Goal: Task Accomplishment & Management: Complete application form

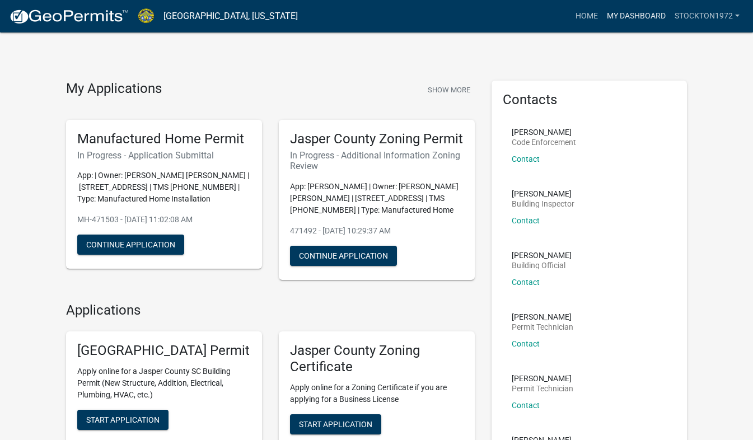
click at [648, 17] on link "My Dashboard" at bounding box center [636, 16] width 68 height 21
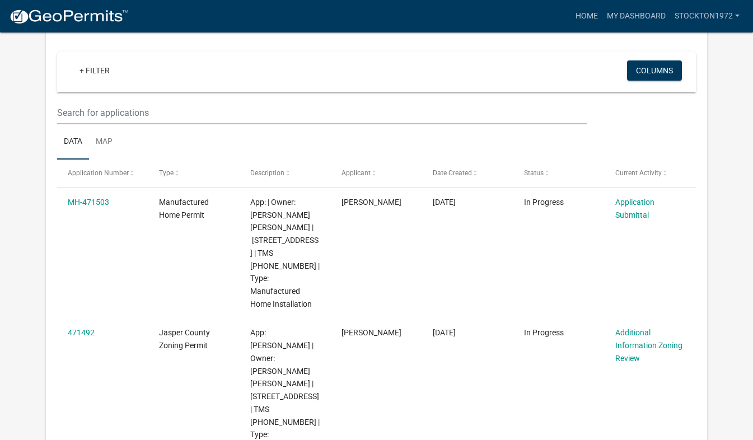
scroll to position [79, 0]
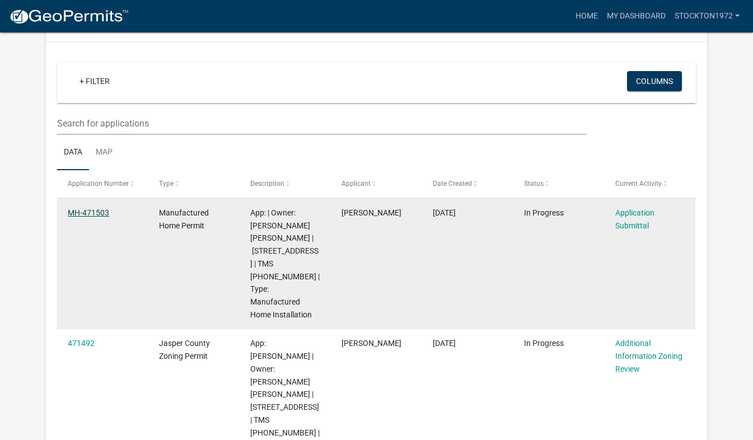
click at [97, 210] on link "MH-471503" at bounding box center [88, 212] width 41 height 9
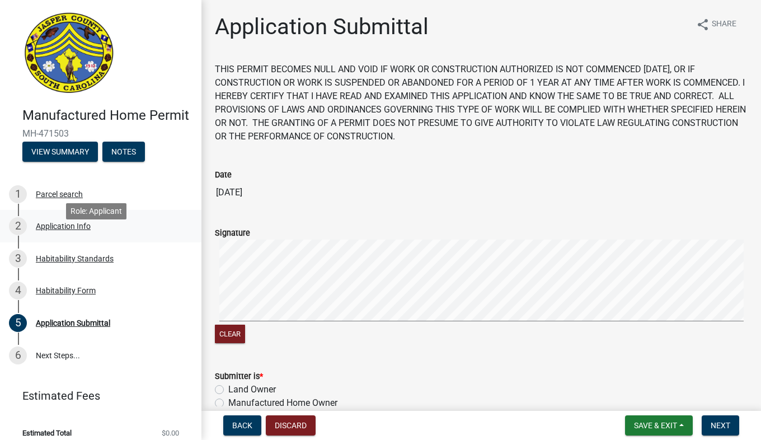
click at [48, 230] on div "Application Info" at bounding box center [63, 226] width 55 height 8
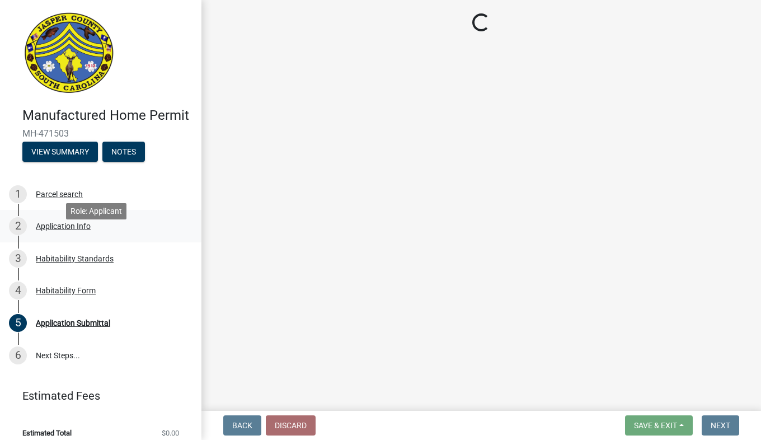
select select "00748aa1-56c2-4786-b7ff-9b3cb1d8d455"
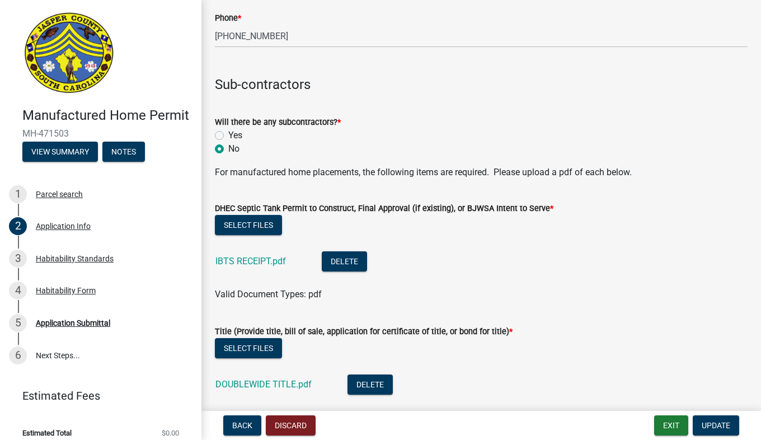
scroll to position [2738, 0]
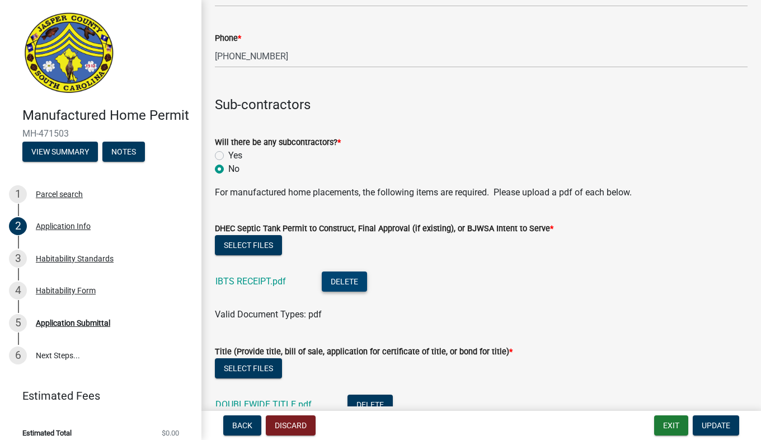
click at [354, 287] on button "Delete" at bounding box center [344, 281] width 45 height 20
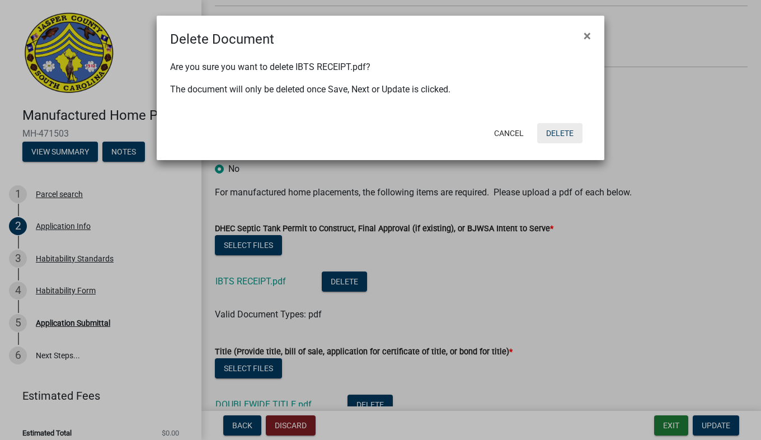
click at [565, 136] on button "Delete" at bounding box center [559, 133] width 45 height 20
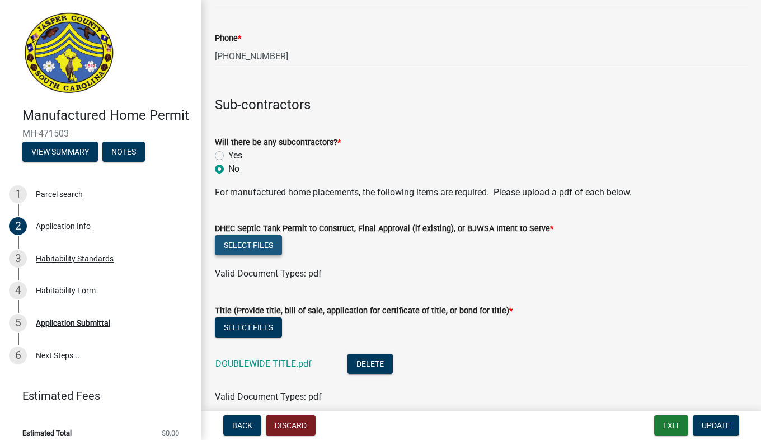
click at [256, 250] on button "Select files" at bounding box center [248, 245] width 67 height 20
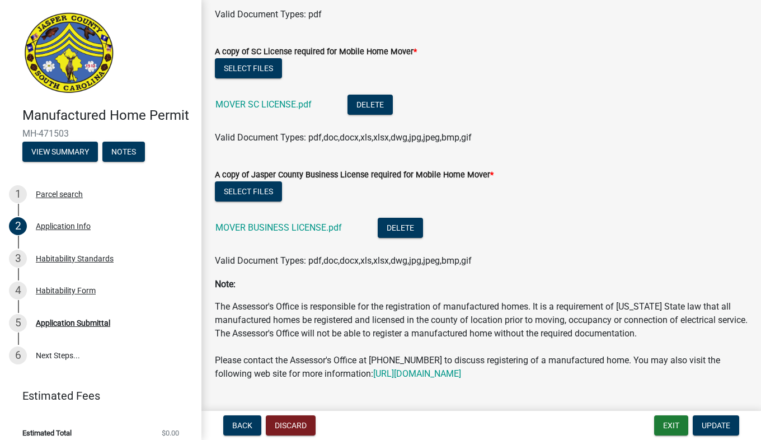
scroll to position [3489, 0]
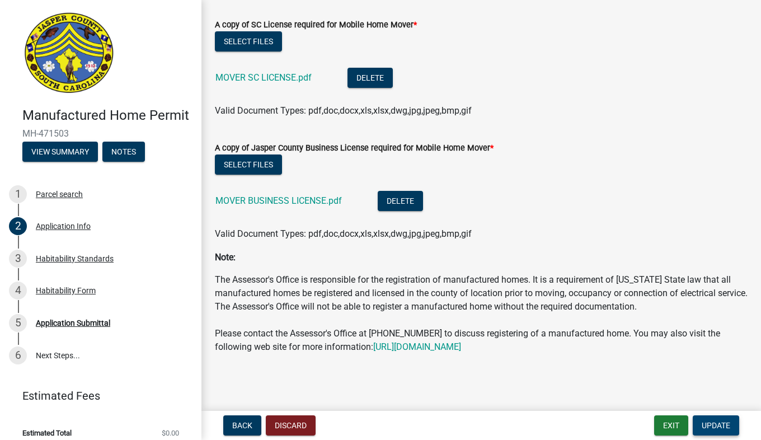
click at [719, 423] on span "Update" at bounding box center [716, 425] width 29 height 9
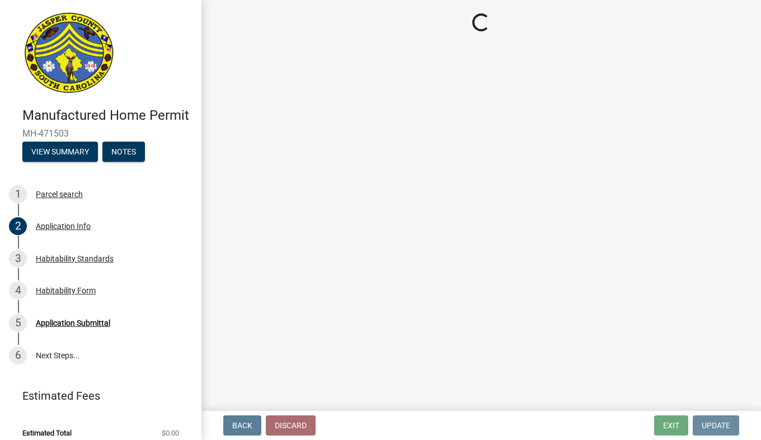
scroll to position [0, 0]
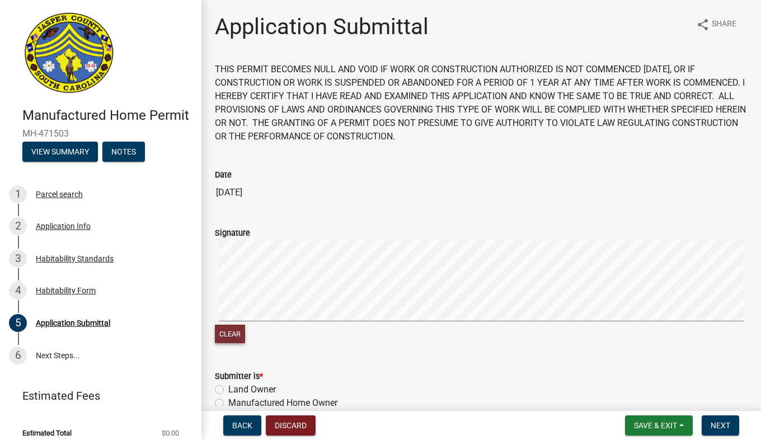
click at [241, 339] on button "Clear" at bounding box center [230, 334] width 30 height 18
click at [57, 263] on div "Habitability Standards" at bounding box center [75, 259] width 78 height 8
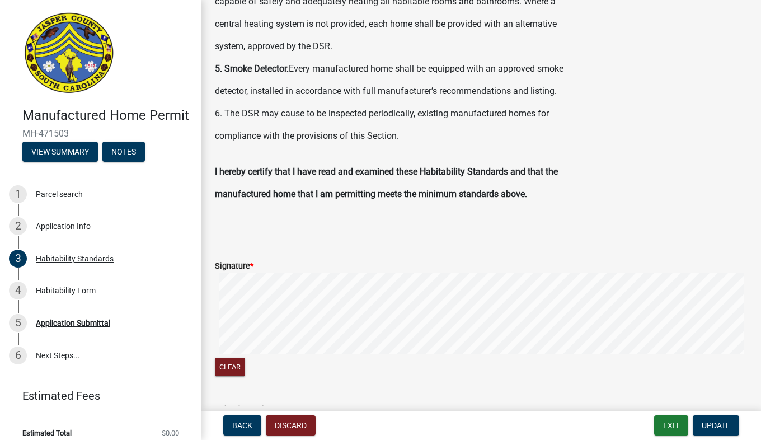
scroll to position [587, 0]
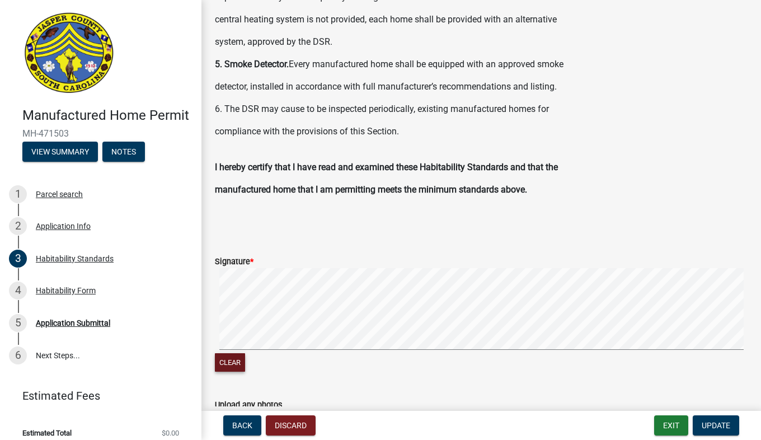
click at [237, 363] on button "Clear" at bounding box center [230, 362] width 30 height 18
click at [724, 423] on span "Update" at bounding box center [716, 425] width 29 height 9
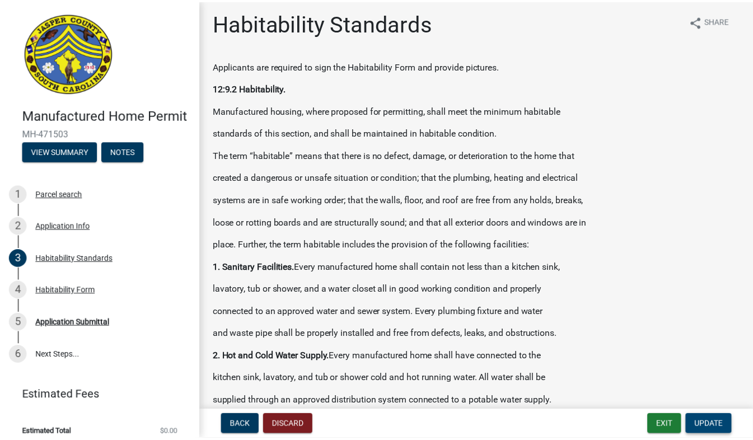
scroll to position [0, 0]
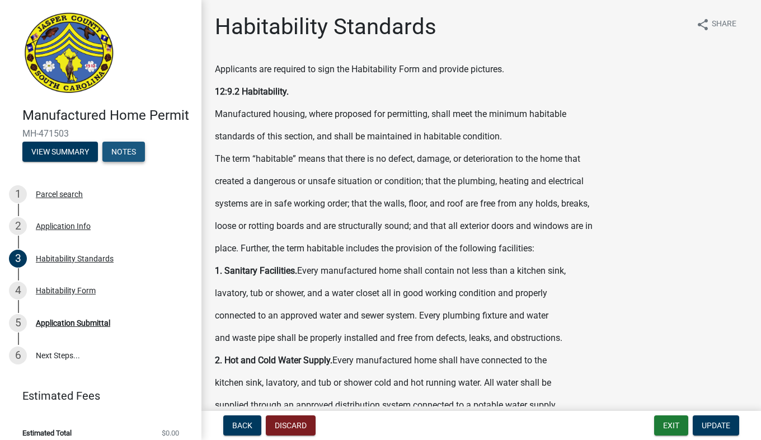
click at [129, 162] on button "Notes" at bounding box center [123, 152] width 43 height 20
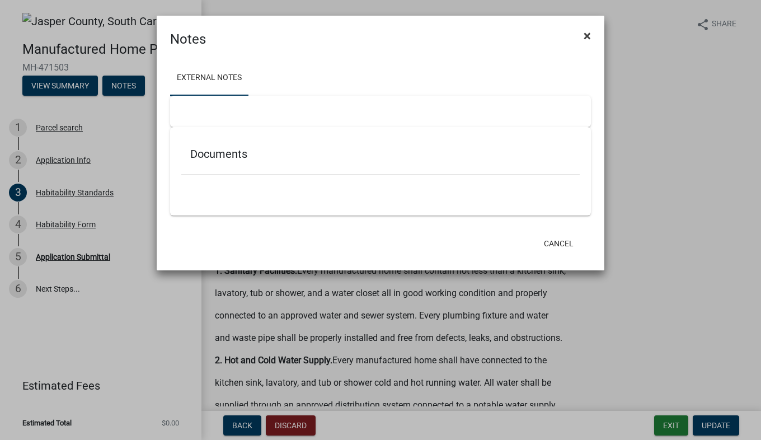
click at [589, 34] on span "×" at bounding box center [587, 36] width 7 height 16
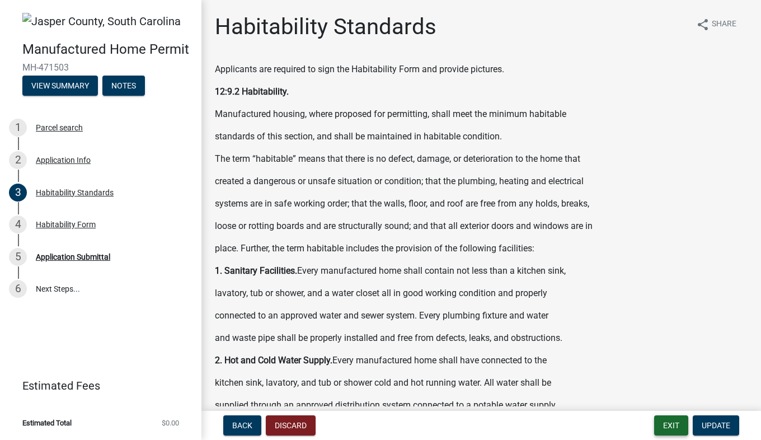
click at [675, 424] on button "Exit" at bounding box center [671, 425] width 34 height 20
